Goal: Information Seeking & Learning: Check status

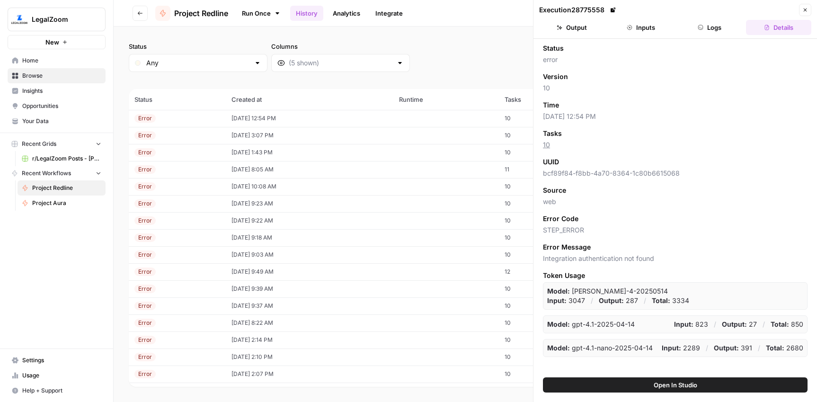
click at [274, 10] on icon at bounding box center [277, 13] width 8 height 8
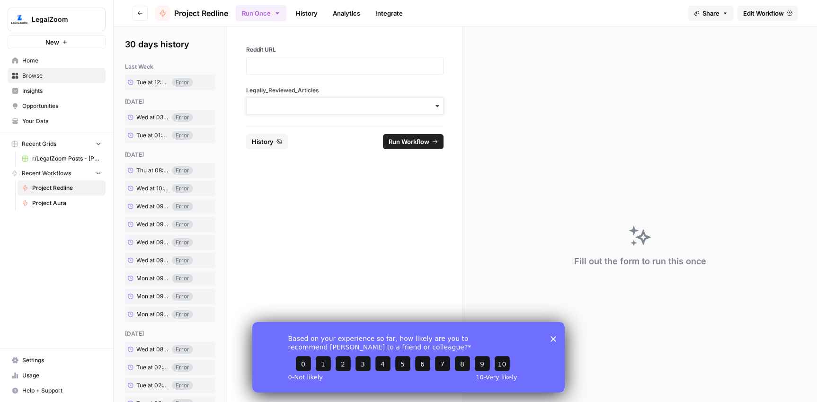
drag, startPoint x: 278, startPoint y: 106, endPoint x: 293, endPoint y: 111, distance: 15.9
click at [278, 106] on input "Legally_Reviewed_Articles" at bounding box center [344, 105] width 185 height 9
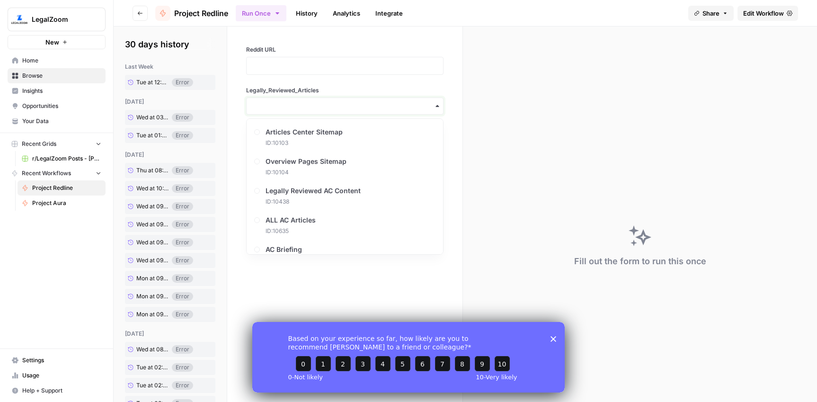
click at [351, 107] on input "Legally_Reviewed_Articles" at bounding box center [344, 105] width 185 height 9
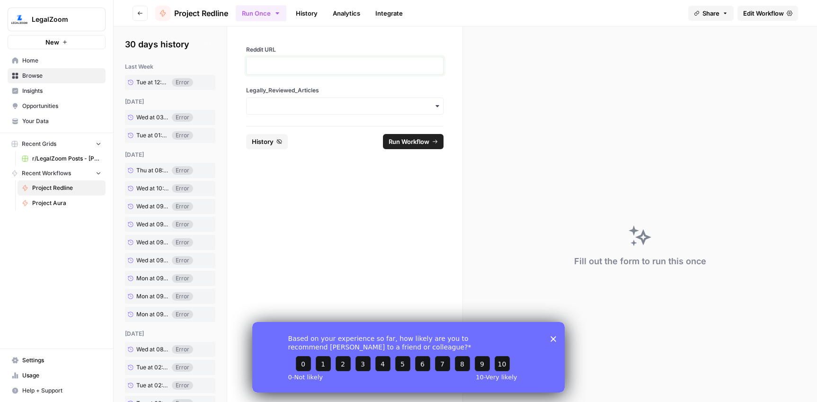
click at [314, 66] on p at bounding box center [344, 65] width 185 height 9
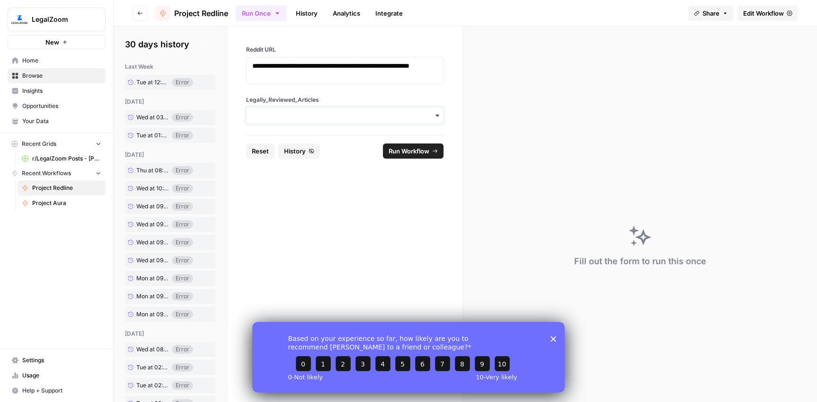
click at [318, 119] on input "Legally_Reviewed_Articles" at bounding box center [344, 115] width 185 height 9
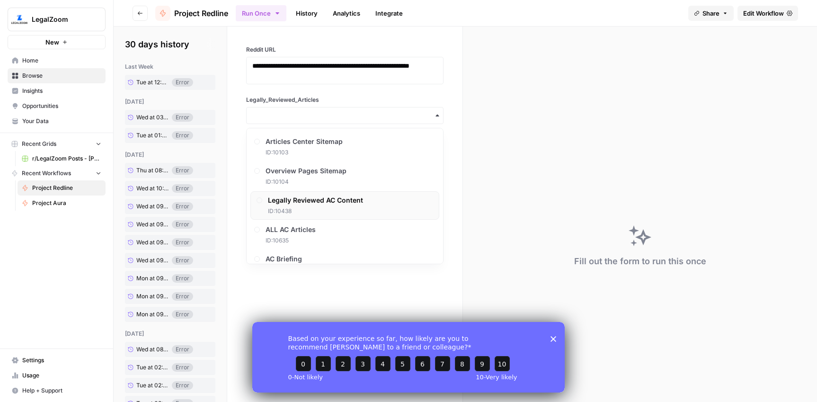
click at [317, 209] on span "ID: 10438" at bounding box center [315, 211] width 95 height 9
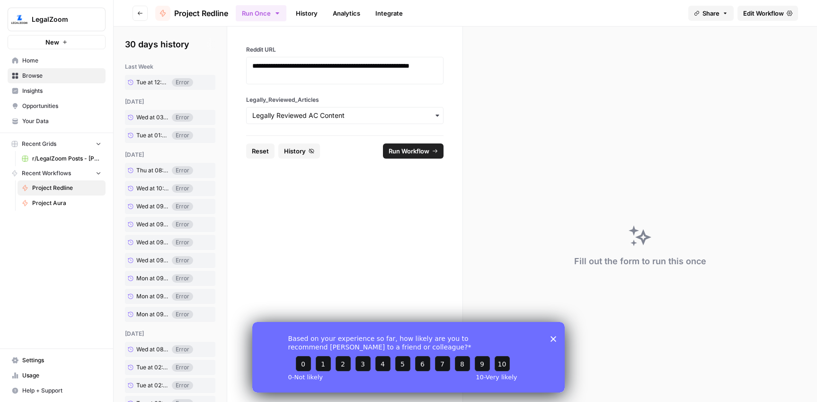
click at [306, 17] on link "History" at bounding box center [306, 13] width 33 height 15
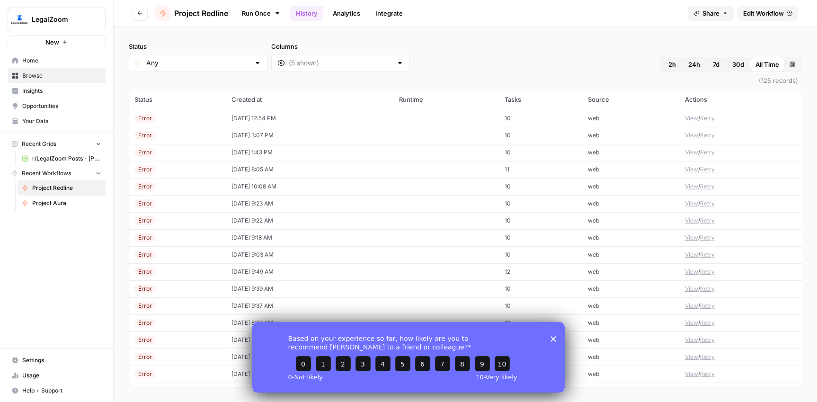
drag, startPoint x: 174, startPoint y: 118, endPoint x: 250, endPoint y: 118, distance: 76.2
click at [174, 118] on div "Error" at bounding box center [177, 118] width 86 height 9
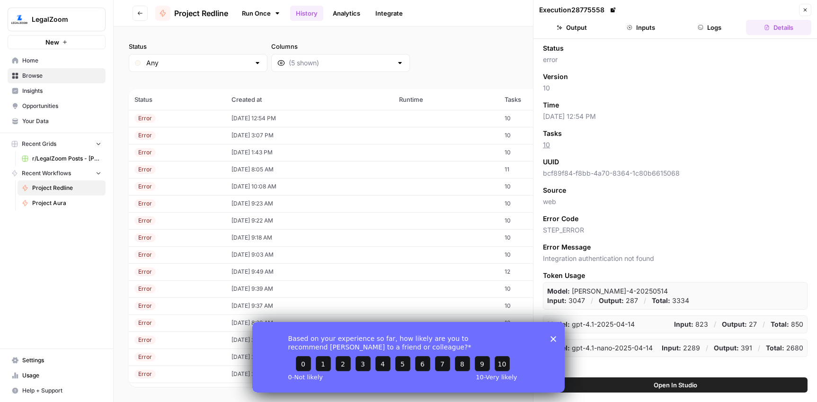
drag, startPoint x: 708, startPoint y: 28, endPoint x: 711, endPoint y: 35, distance: 7.0
click at [708, 28] on button "Logs" at bounding box center [709, 27] width 65 height 15
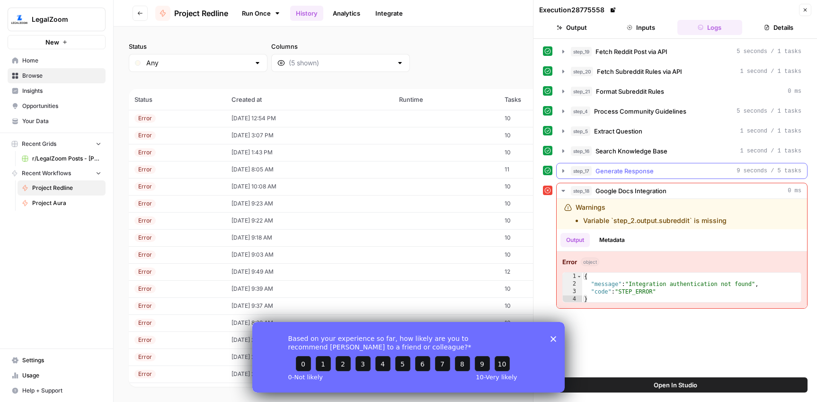
click at [686, 165] on button "step_17 Generate Response 9 seconds / 5 tasks" at bounding box center [681, 170] width 250 height 15
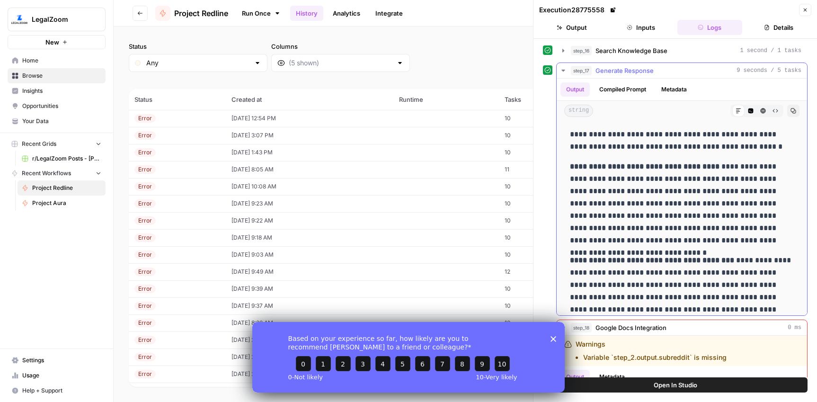
scroll to position [99, 0]
